Goal: Task Accomplishment & Management: Use online tool/utility

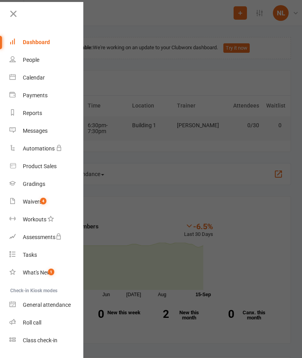
click at [44, 341] on div "Class check-in" at bounding box center [40, 340] width 35 height 6
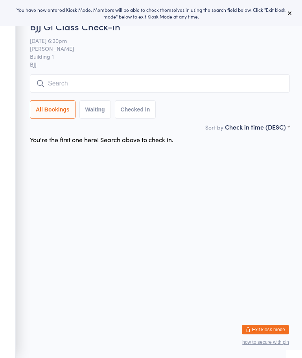
click at [291, 9] on button at bounding box center [289, 12] width 9 height 9
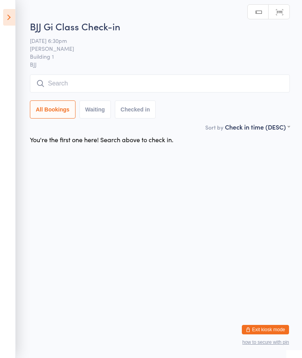
click at [12, 19] on icon at bounding box center [9, 17] width 12 height 17
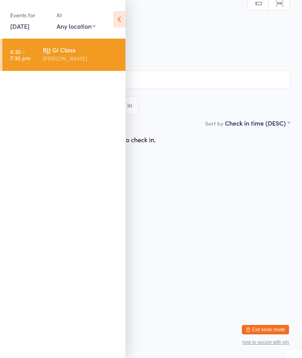
click at [22, 22] on link "[DATE]" at bounding box center [19, 26] width 19 height 9
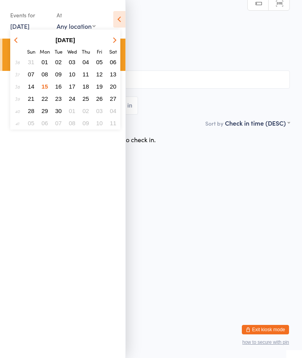
click at [104, 77] on button "12" at bounding box center [100, 74] width 12 height 11
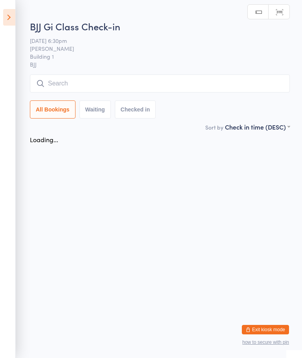
click at [72, 82] on input "search" at bounding box center [160, 83] width 260 height 18
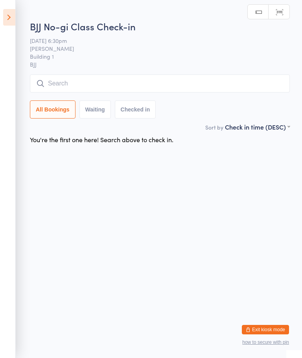
scroll to position [75, 0]
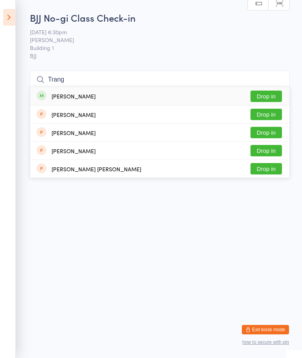
type input "Trang"
click at [267, 91] on button "Drop in" at bounding box center [266, 96] width 31 height 11
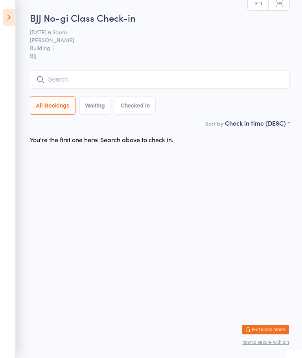
scroll to position [0, 0]
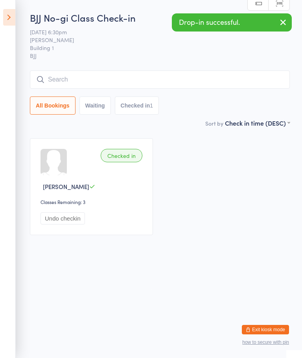
click at [9, 13] on icon at bounding box center [9, 17] width 12 height 17
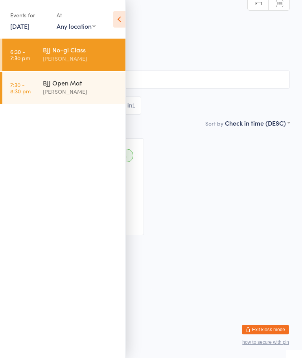
click at [30, 26] on link "[DATE]" at bounding box center [19, 26] width 19 height 9
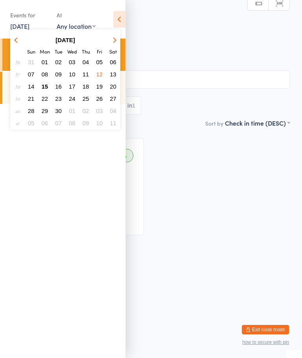
click at [46, 86] on span "15" at bounding box center [45, 86] width 7 height 7
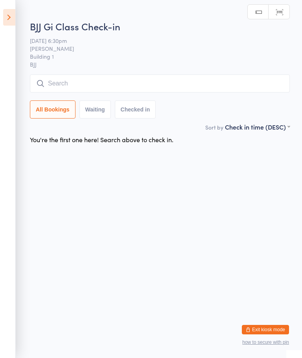
click at [13, 17] on icon at bounding box center [9, 17] width 12 height 17
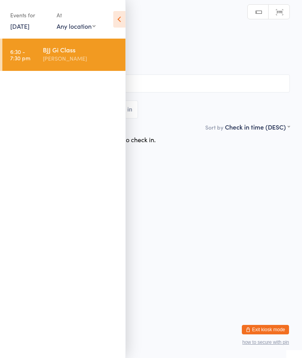
click at [30, 26] on link "[DATE]" at bounding box center [19, 26] width 19 height 9
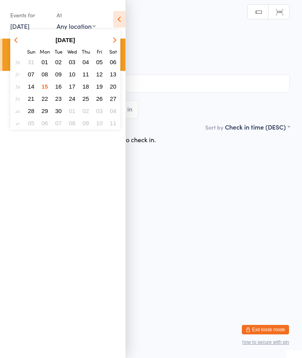
click at [74, 85] on span "17" at bounding box center [72, 86] width 7 height 7
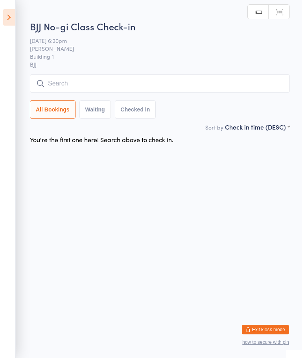
click at [13, 15] on icon at bounding box center [9, 17] width 12 height 17
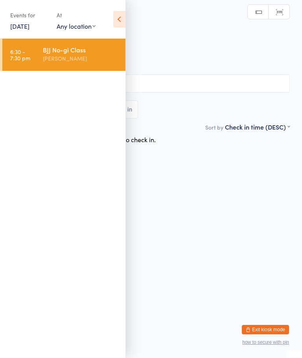
click at [24, 28] on link "[DATE]" at bounding box center [19, 26] width 19 height 9
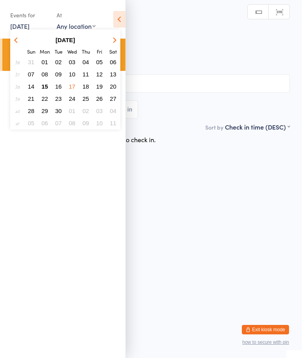
click at [72, 73] on span "10" at bounding box center [72, 74] width 7 height 7
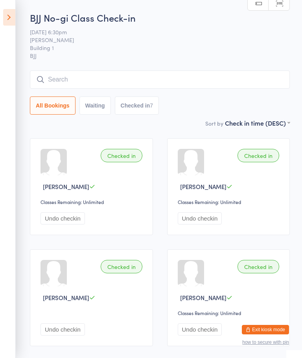
click at [11, 13] on icon at bounding box center [9, 17] width 12 height 17
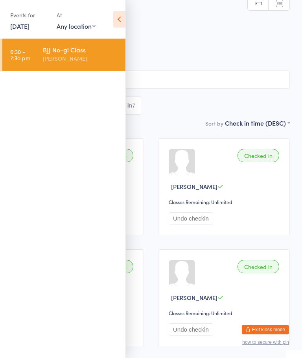
click at [20, 23] on link "[DATE]" at bounding box center [19, 26] width 19 height 9
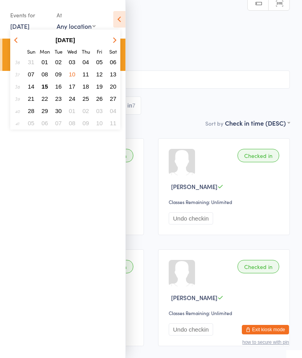
click at [46, 86] on span "15" at bounding box center [45, 86] width 7 height 7
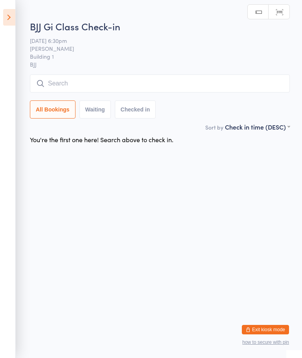
click at [66, 78] on input "search" at bounding box center [160, 83] width 260 height 18
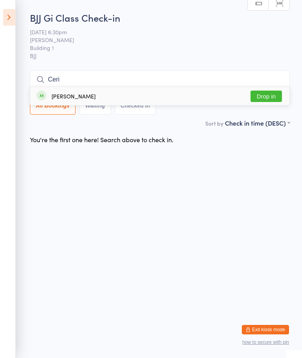
type input "Ceri"
click at [272, 91] on button "Drop in" at bounding box center [266, 96] width 31 height 11
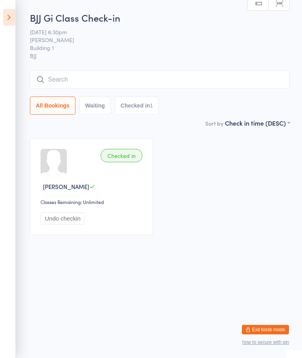
scroll to position [3, 0]
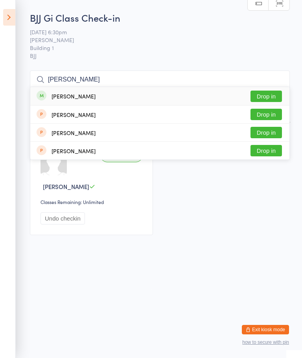
type input "[PERSON_NAME]"
click at [269, 95] on button "Drop in" at bounding box center [266, 96] width 31 height 11
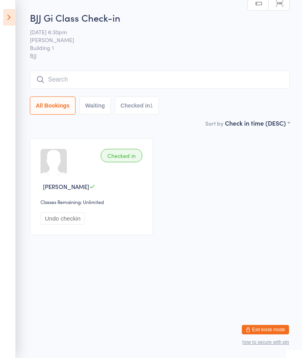
scroll to position [0, 0]
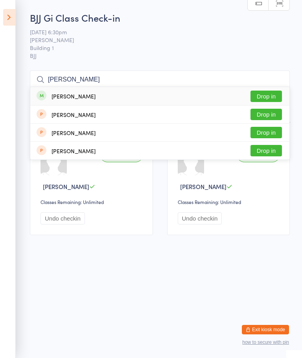
type input "[PERSON_NAME]"
click at [270, 93] on button "Drop in" at bounding box center [266, 96] width 31 height 11
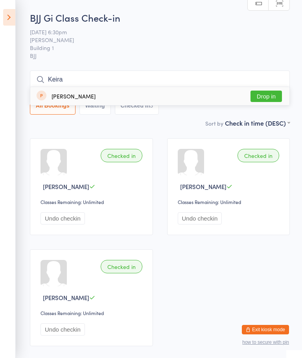
type input "Keira"
click at [269, 92] on button "Drop in" at bounding box center [266, 96] width 31 height 11
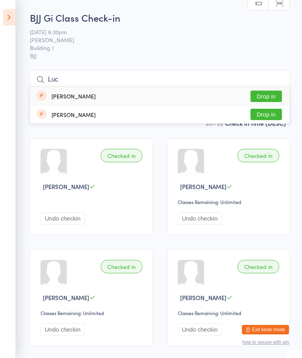
type input "Luc"
click at [267, 94] on button "Drop in" at bounding box center [266, 96] width 31 height 11
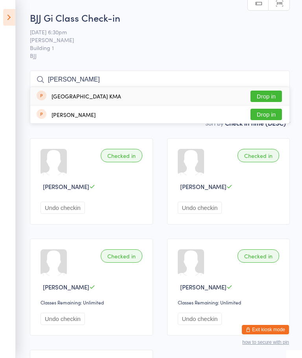
type input "[PERSON_NAME]"
click at [268, 91] on button "Drop in" at bounding box center [266, 96] width 31 height 11
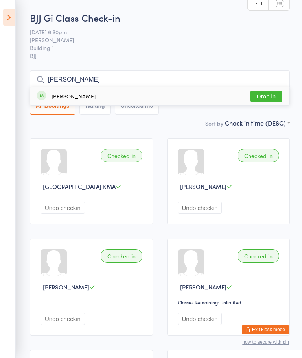
type input "[PERSON_NAME]"
click at [274, 93] on button "Drop in" at bounding box center [266, 96] width 31 height 11
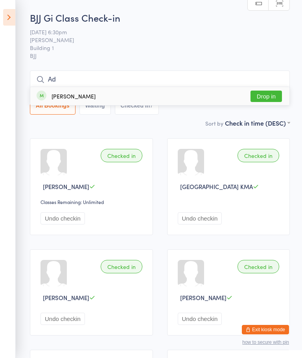
type input "Ad"
click at [72, 93] on div "[PERSON_NAME]" at bounding box center [74, 96] width 44 height 6
